Goal: Information Seeking & Learning: Check status

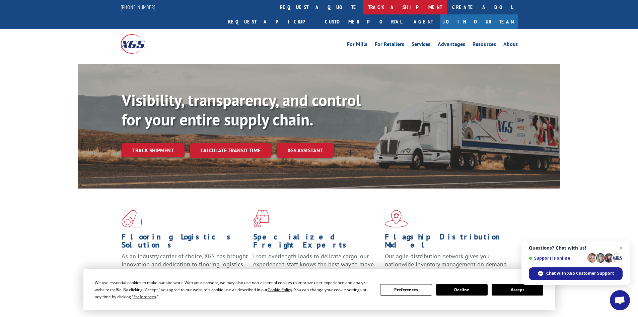
click at [363, 9] on link "track a shipment" at bounding box center [405, 7] width 84 height 14
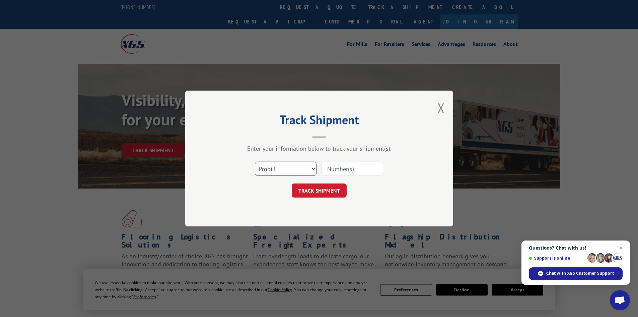
click at [313, 168] on select "Select category... Probill BOL PO" at bounding box center [286, 168] width 62 height 14
select select "po"
click at [255, 161] on select "Select category... Probill BOL PO" at bounding box center [286, 168] width 62 height 14
click at [328, 171] on input at bounding box center [353, 168] width 62 height 14
paste input "01500276"
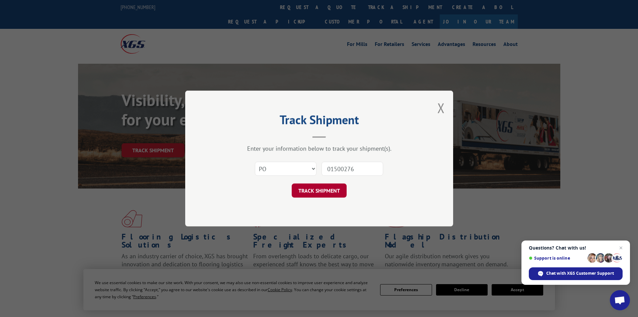
type input "01500276"
click at [327, 190] on button "TRACK SHIPMENT" at bounding box center [319, 190] width 55 height 14
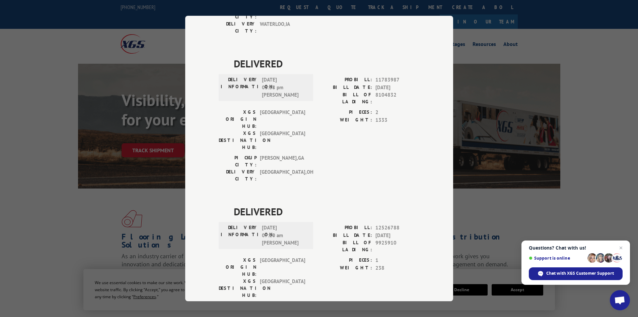
scroll to position [16, 0]
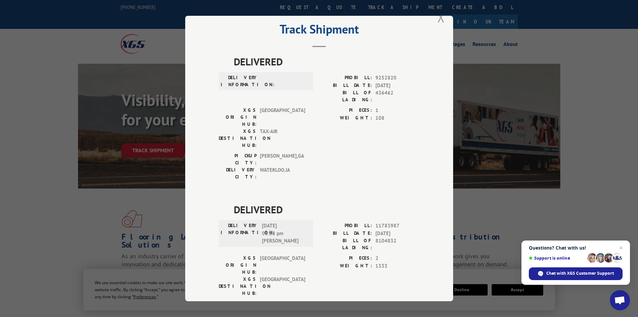
click at [440, 18] on button "Close modal" at bounding box center [441, 17] width 7 height 18
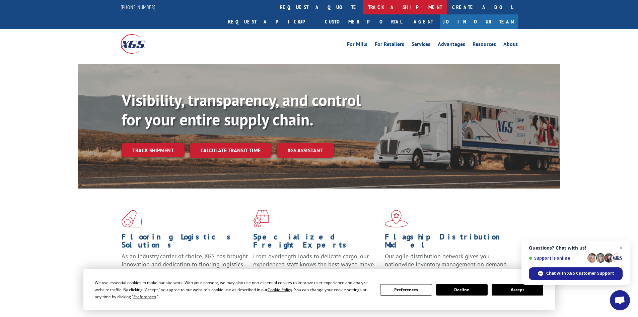
click at [363, 7] on link "track a shipment" at bounding box center [405, 7] width 84 height 14
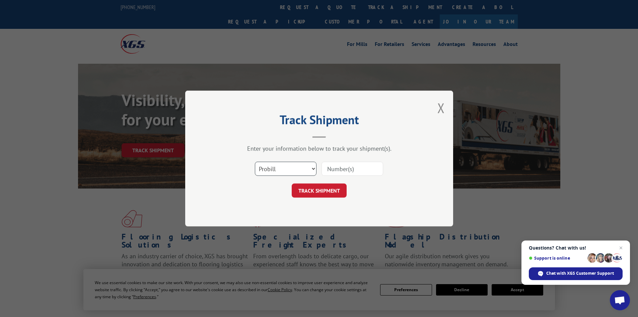
drag, startPoint x: 314, startPoint y: 169, endPoint x: 291, endPoint y: 168, distance: 22.5
click at [312, 169] on select "Select category... Probill BOL PO" at bounding box center [286, 168] width 62 height 14
select select "po"
click at [255, 161] on select "Select category... Probill BOL PO" at bounding box center [286, 168] width 62 height 14
click at [327, 168] on input at bounding box center [353, 168] width 62 height 14
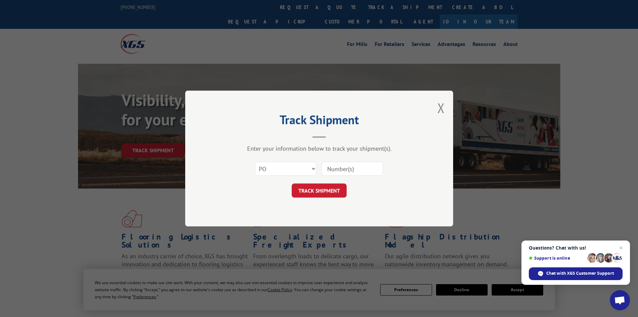
paste input "01500097"
type input "01500097"
click at [338, 191] on button "TRACK SHIPMENT" at bounding box center [319, 190] width 55 height 14
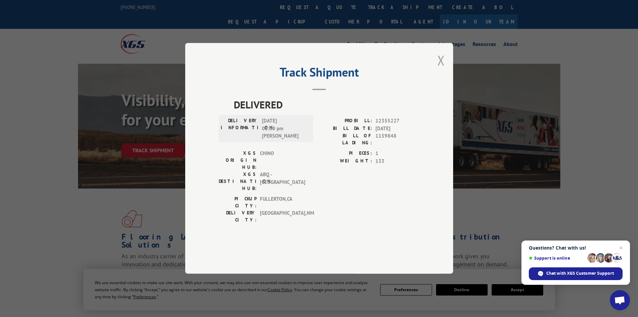
click at [441, 69] on button "Close modal" at bounding box center [441, 60] width 7 height 18
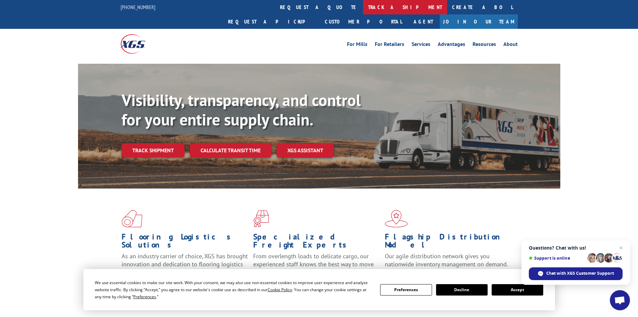
click at [363, 6] on link "track a shipment" at bounding box center [405, 7] width 84 height 14
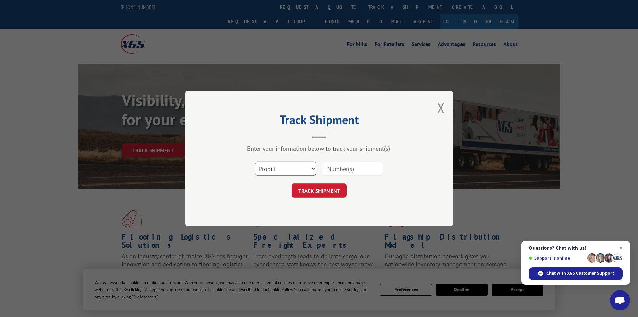
click at [313, 170] on select "Select category... Probill BOL PO" at bounding box center [286, 168] width 62 height 14
select select "po"
click at [255, 161] on select "Select category... Probill BOL PO" at bounding box center [286, 168] width 62 height 14
click at [328, 170] on input at bounding box center [353, 168] width 62 height 14
paste input "01500259"
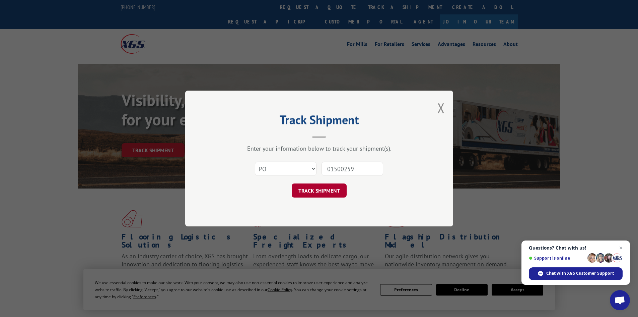
type input "01500259"
click at [321, 193] on button "TRACK SHIPMENT" at bounding box center [319, 190] width 55 height 14
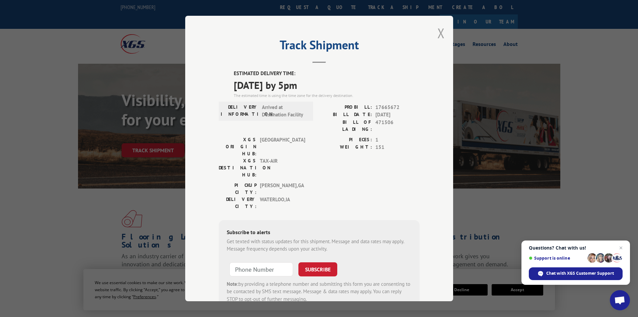
click at [438, 31] on button "Close modal" at bounding box center [441, 33] width 7 height 18
